Goal: Information Seeking & Learning: Learn about a topic

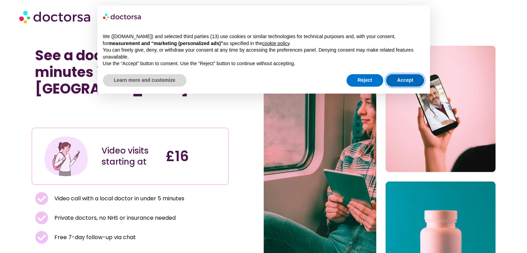
click at [400, 79] on button "Accept" at bounding box center [405, 80] width 38 height 12
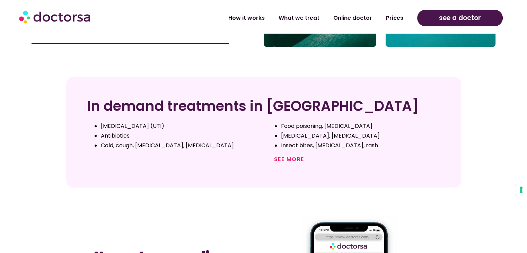
scroll to position [324, 0]
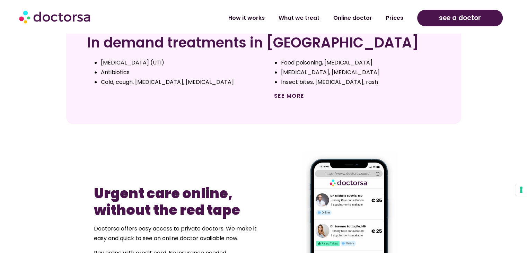
click at [283, 92] on link "See more" at bounding box center [289, 96] width 30 height 8
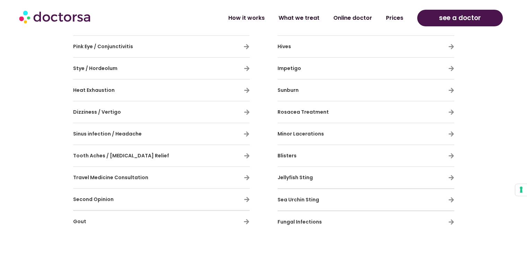
scroll to position [609, 0]
click at [245, 131] on icon at bounding box center [246, 133] width 6 height 6
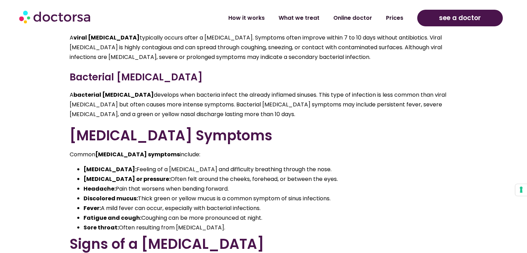
scroll to position [1169, 0]
